Goal: Information Seeking & Learning: Learn about a topic

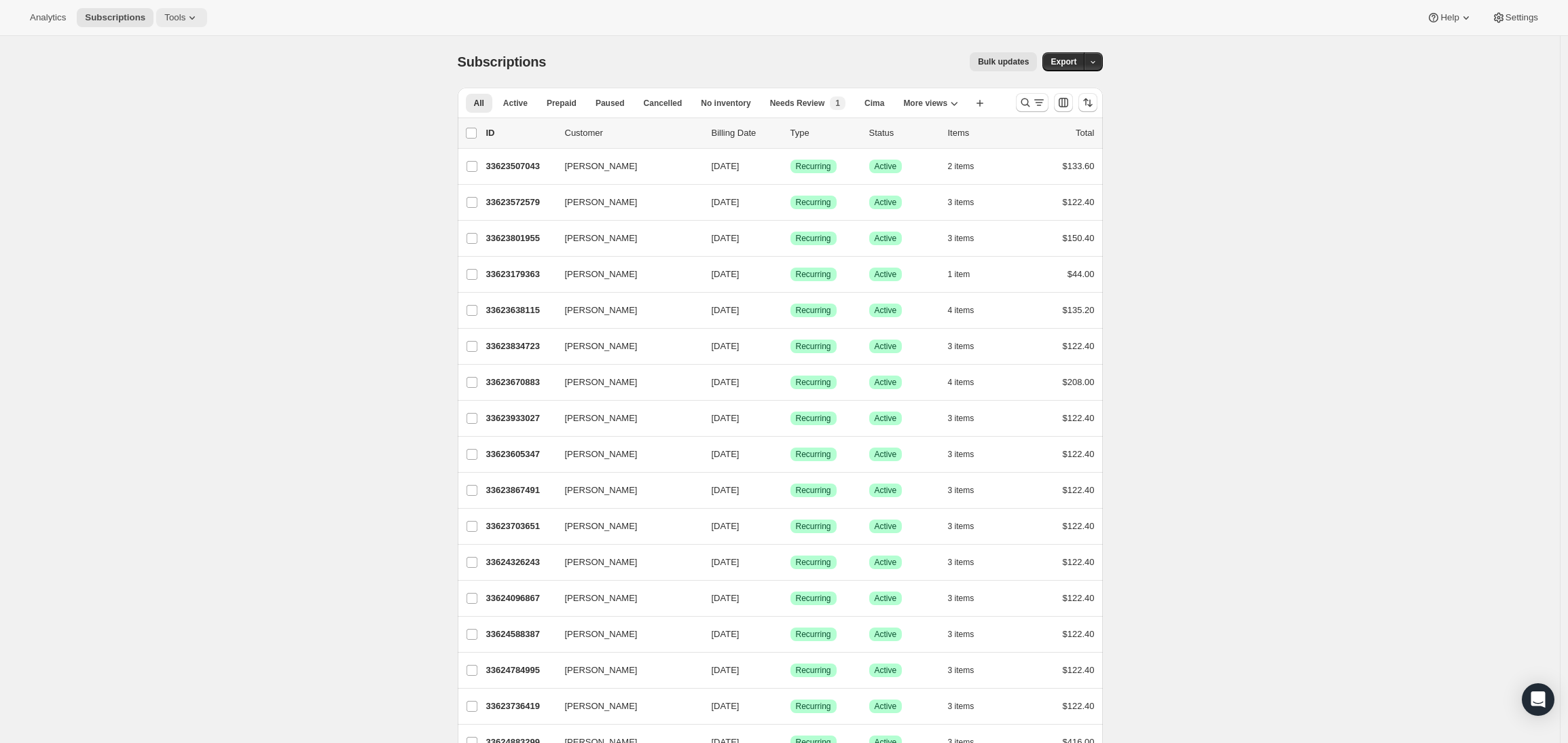
click at [167, 20] on span "Tools" at bounding box center [175, 18] width 21 height 11
click at [561, 48] on div "Subscriptions. This page is ready Subscriptions Bulk updates More actions Bulk …" at bounding box center [780, 62] width 645 height 52
click at [1513, 22] on span "Settings" at bounding box center [1521, 18] width 33 height 11
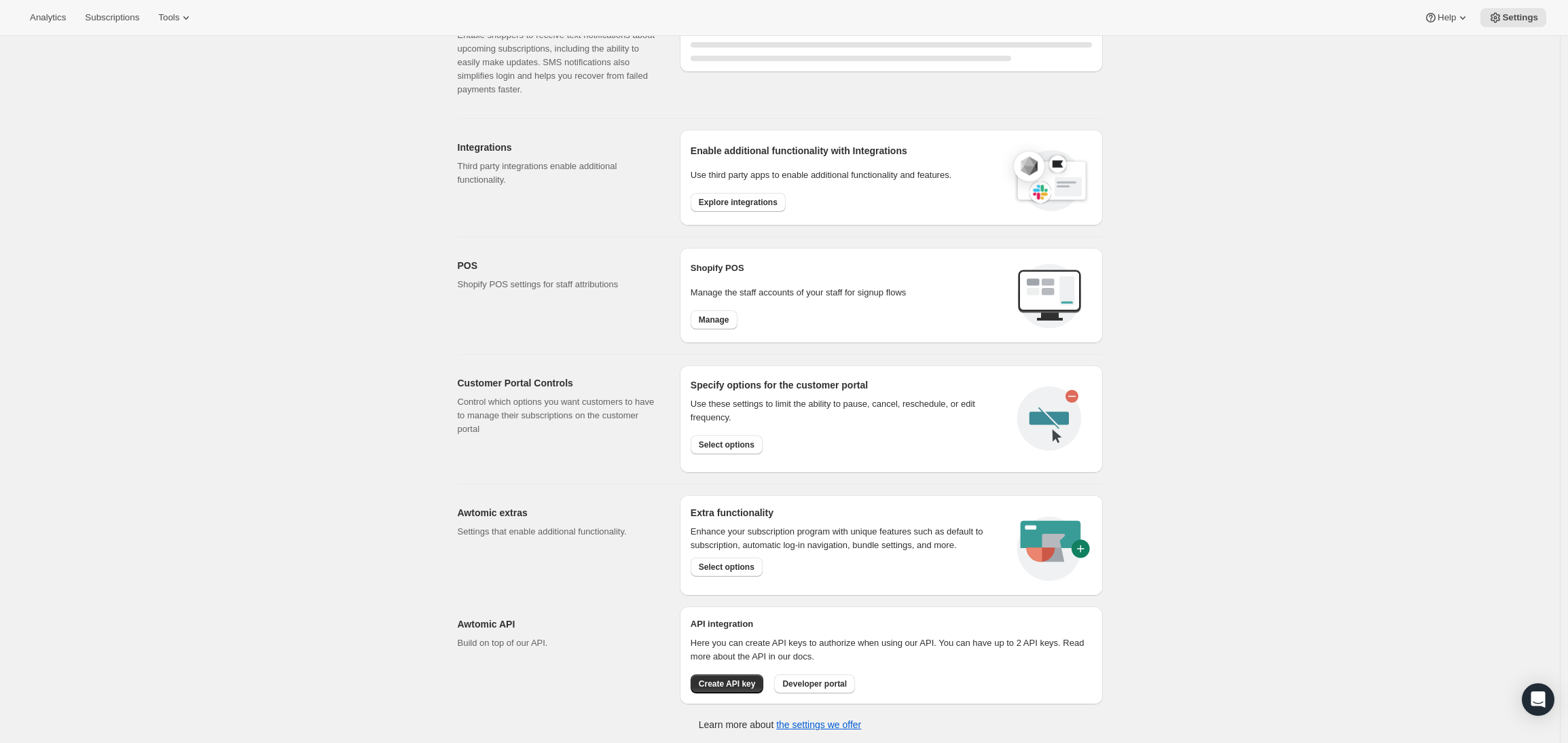
select select "17:00"
select select "09:00"
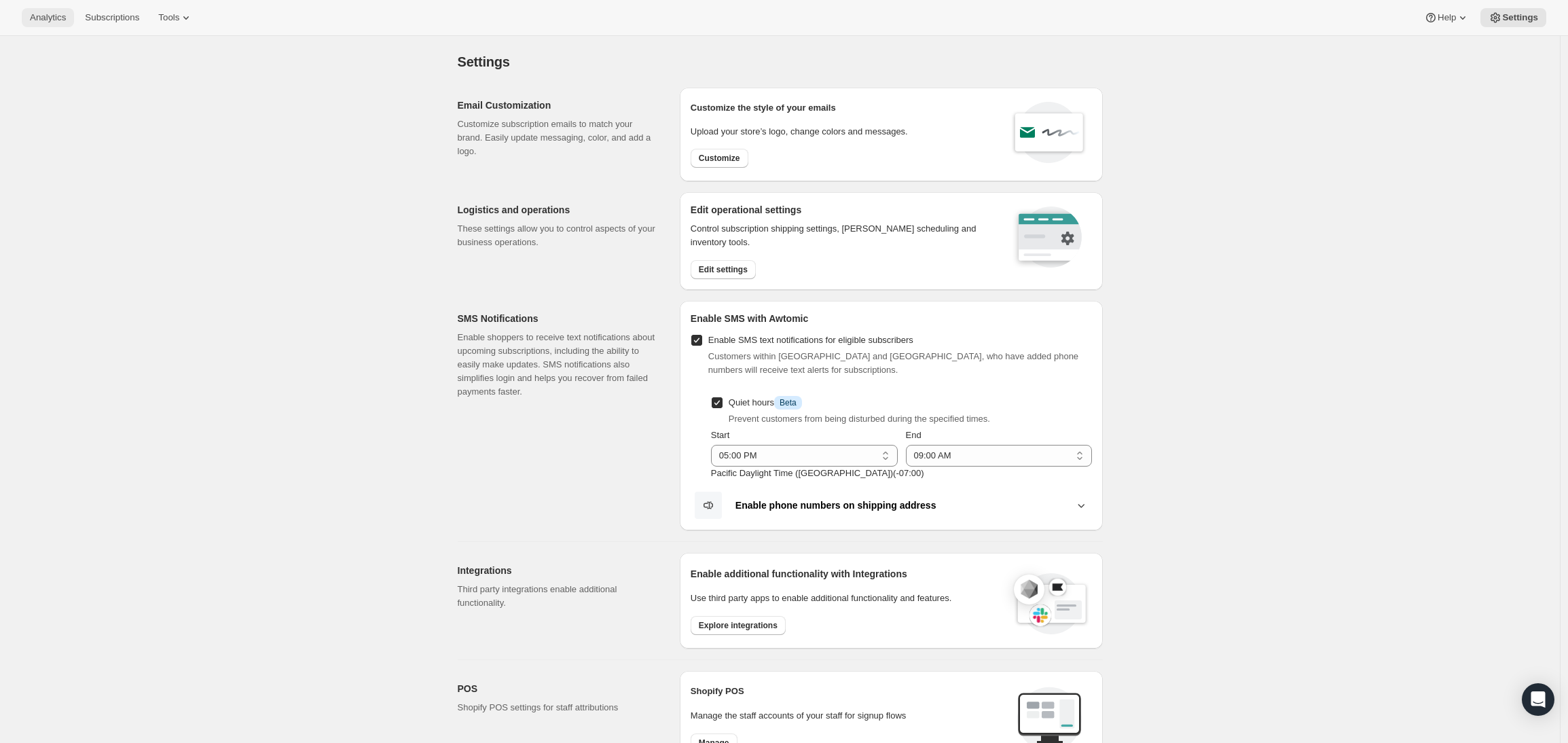
click at [46, 18] on span "Analytics" at bounding box center [48, 18] width 36 height 11
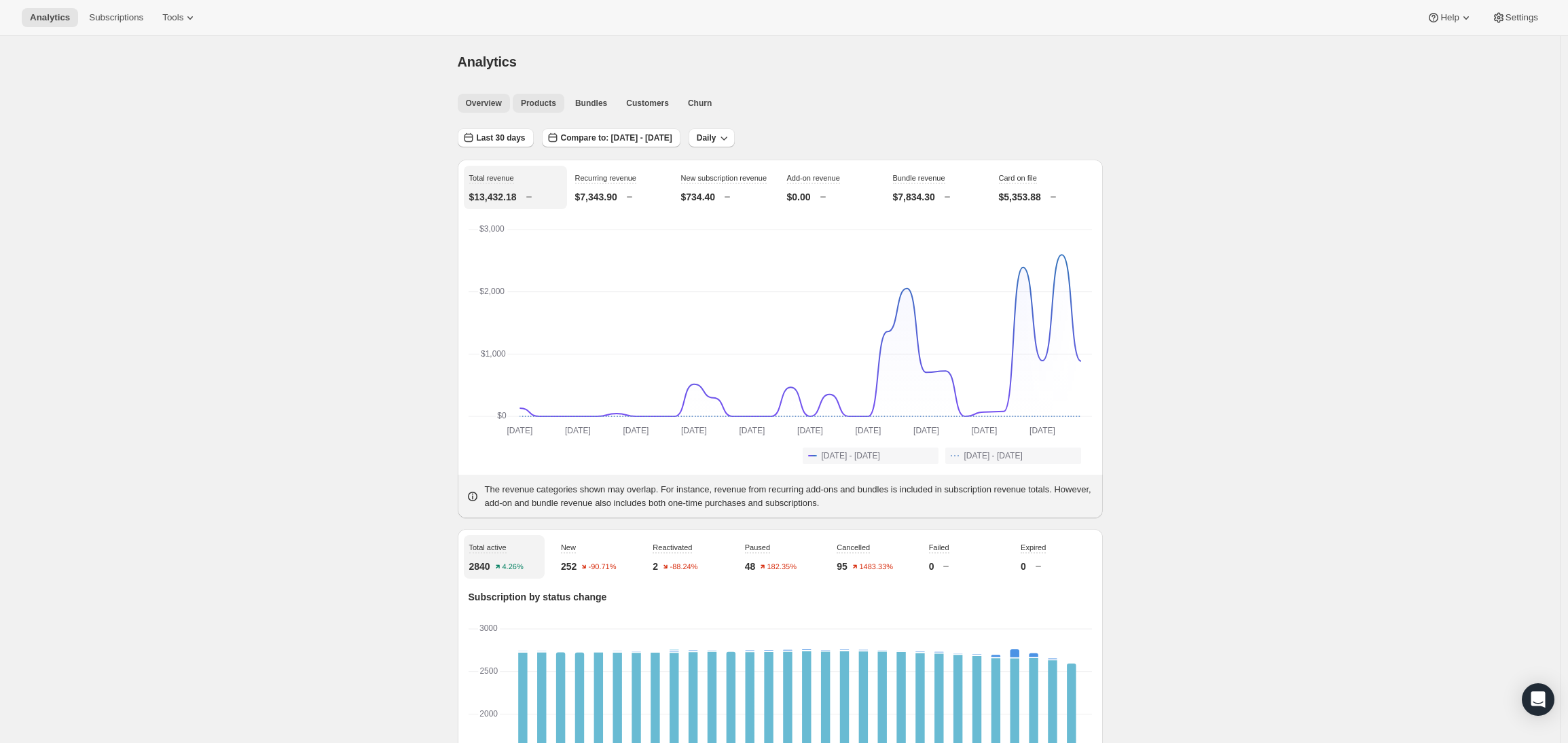
click at [552, 98] on span "Products" at bounding box center [538, 103] width 35 height 11
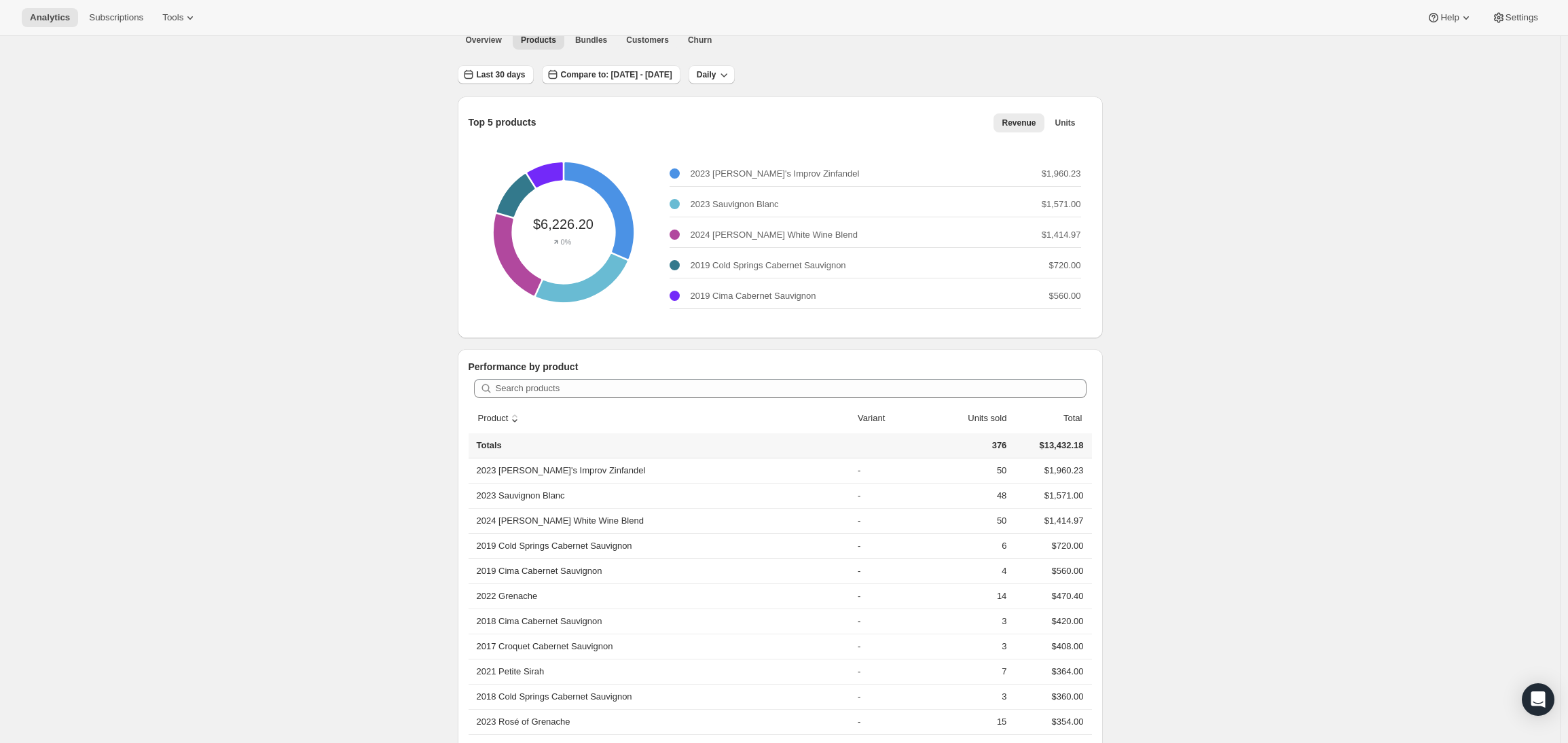
scroll to position [67, 0]
drag, startPoint x: 298, startPoint y: 342, endPoint x: 481, endPoint y: 433, distance: 204.4
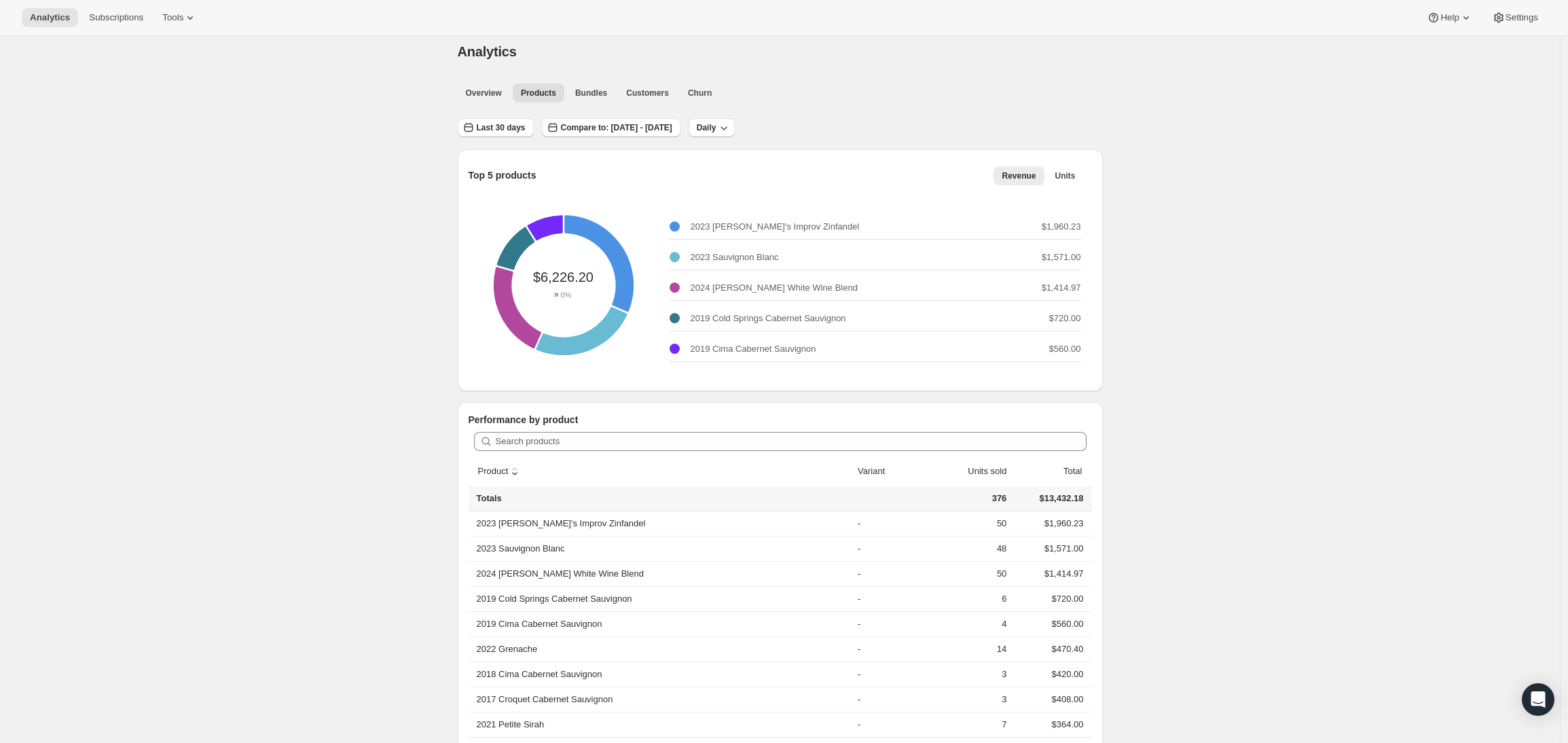
scroll to position [0, 0]
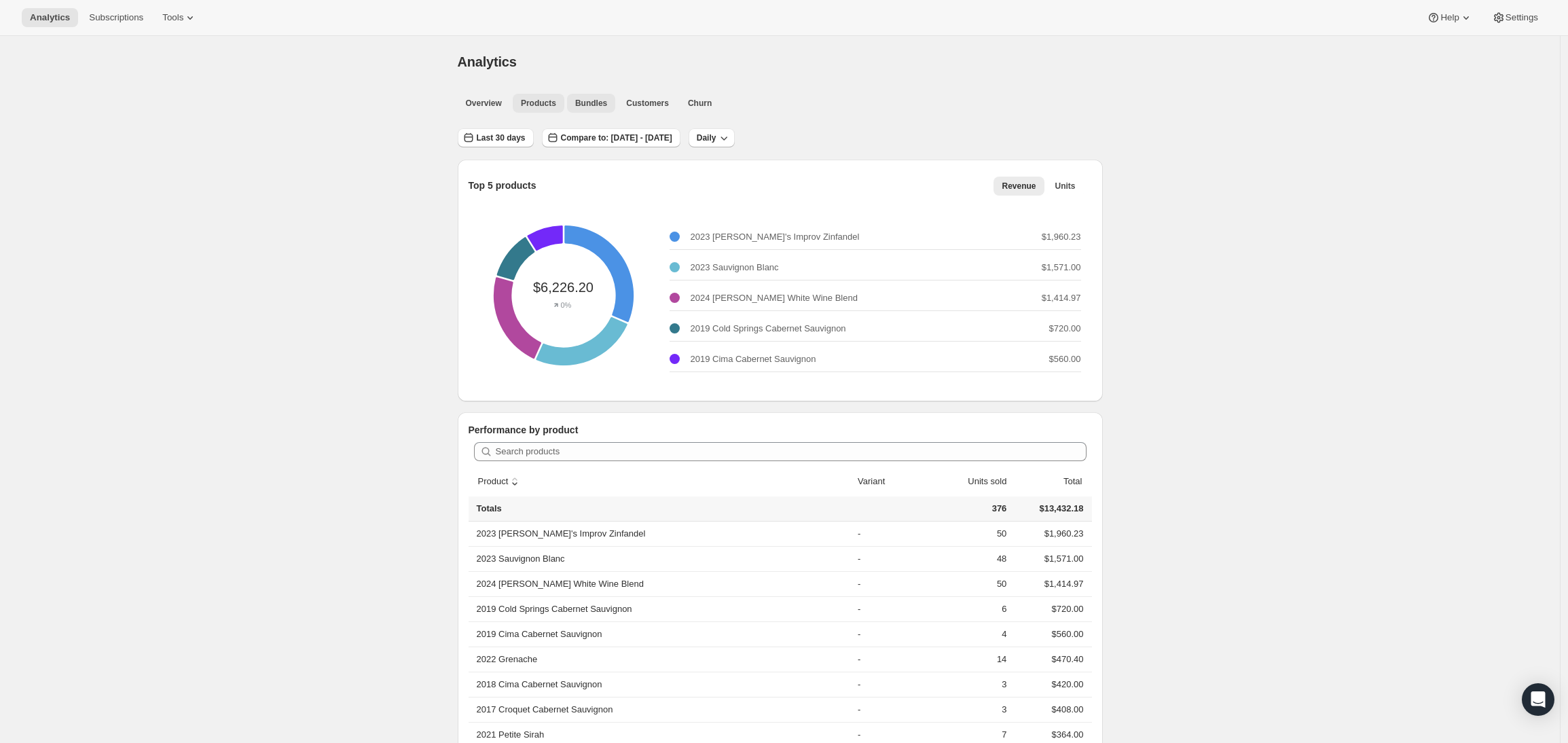
click at [588, 105] on span "Bundles" at bounding box center [591, 103] width 32 height 11
